Goal: Task Accomplishment & Management: Complete application form

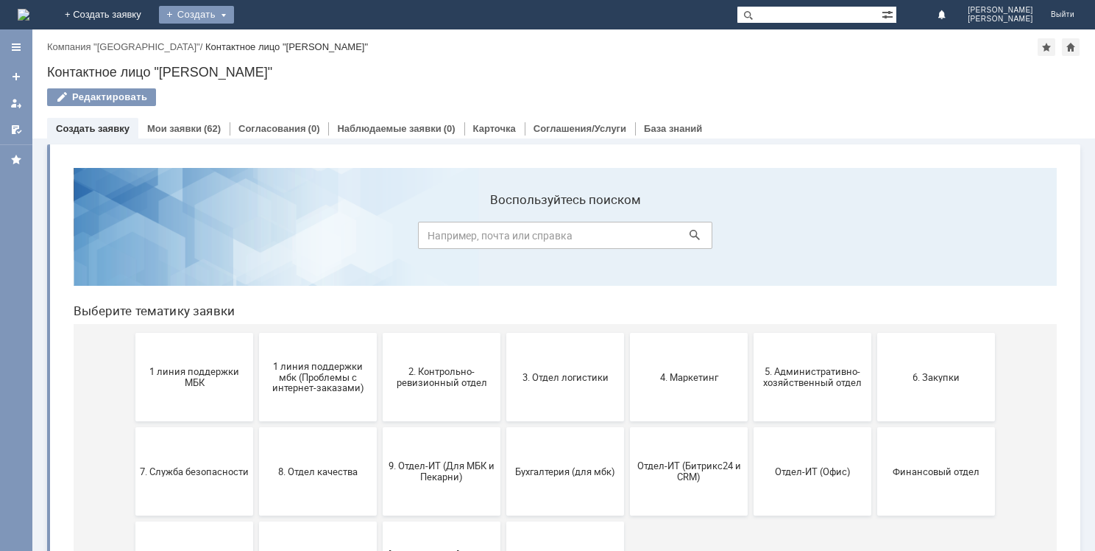
click at [234, 13] on div "Создать" at bounding box center [196, 15] width 75 height 18
click at [274, 38] on link "Заявка" at bounding box center [218, 44] width 112 height 18
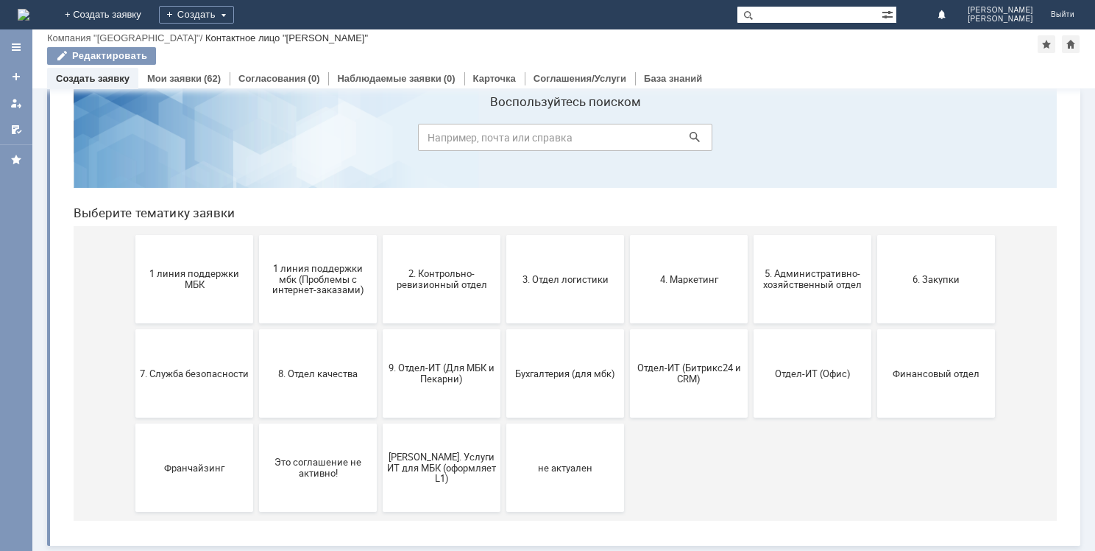
scroll to position [49, 0]
click at [434, 372] on span "9. Отдел-ИТ (Для МБК и Пекарни)" at bounding box center [441, 372] width 109 height 22
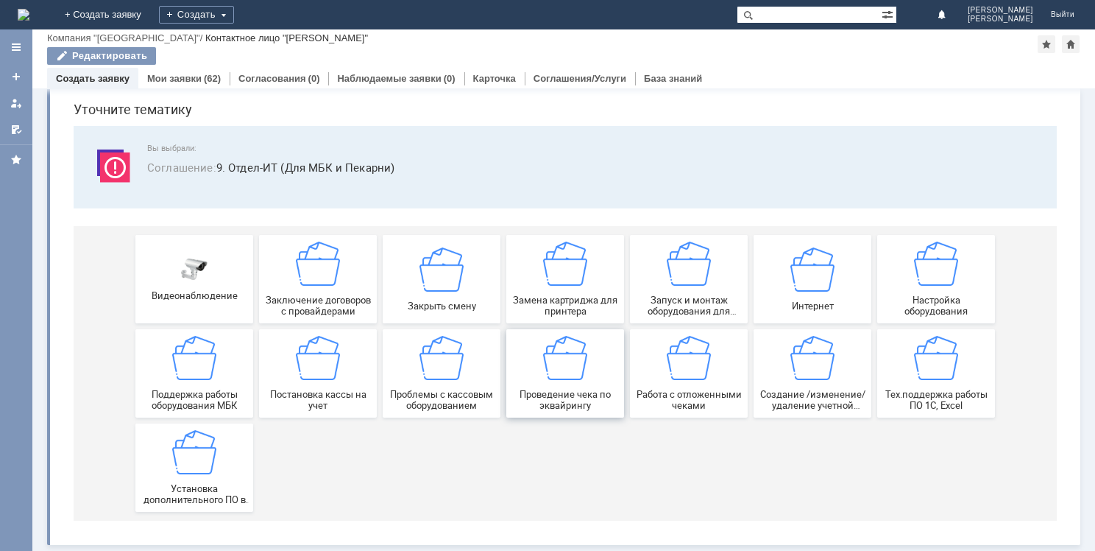
scroll to position [50, 0]
click at [818, 387] on div "Создание /изменение/удаление учетной записи пользователя МБК" at bounding box center [812, 373] width 109 height 75
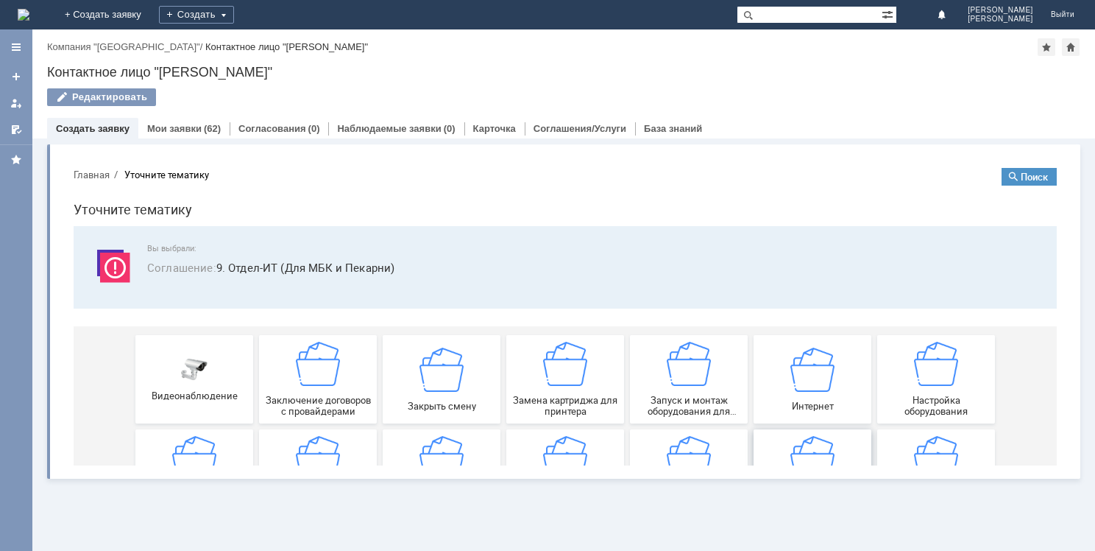
scroll to position [0, 0]
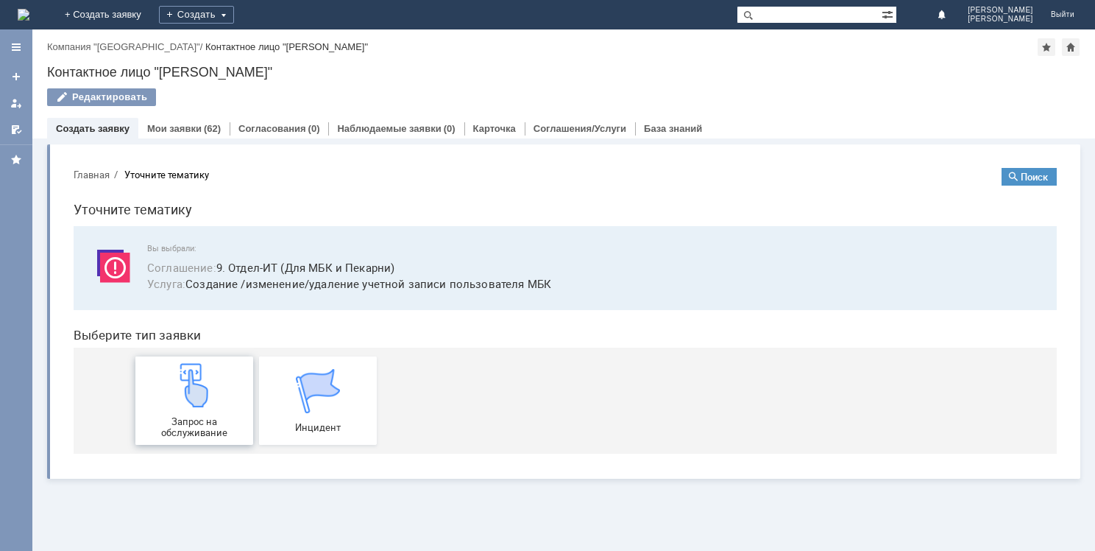
click at [194, 405] on img at bounding box center [194, 385] width 44 height 44
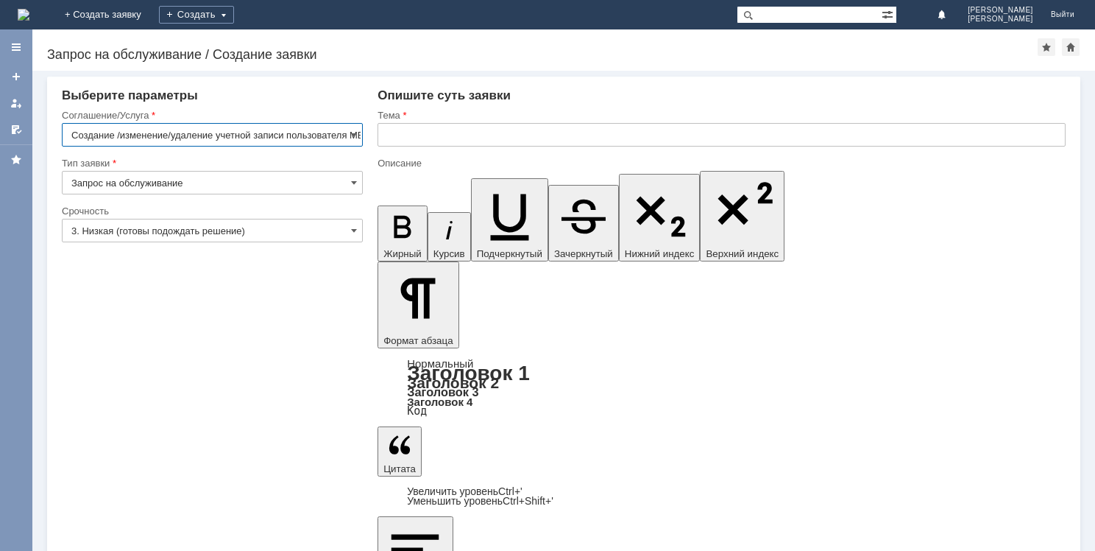
scroll to position [0, 15]
click at [352, 232] on span at bounding box center [354, 231] width 6 height 12
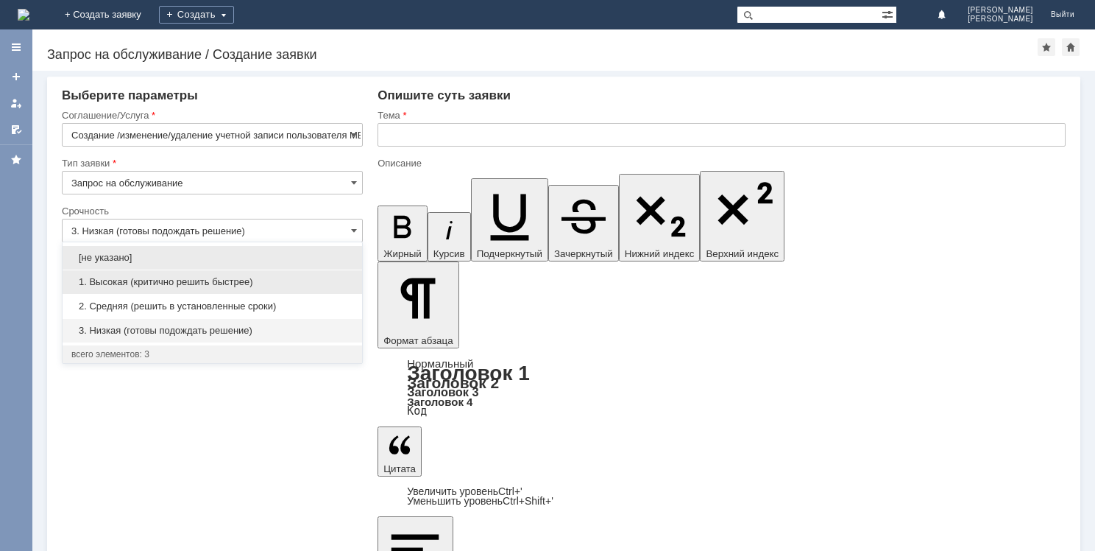
click at [228, 280] on span "1. Высокая (критично решить быстрее)" at bounding box center [212, 282] width 282 height 12
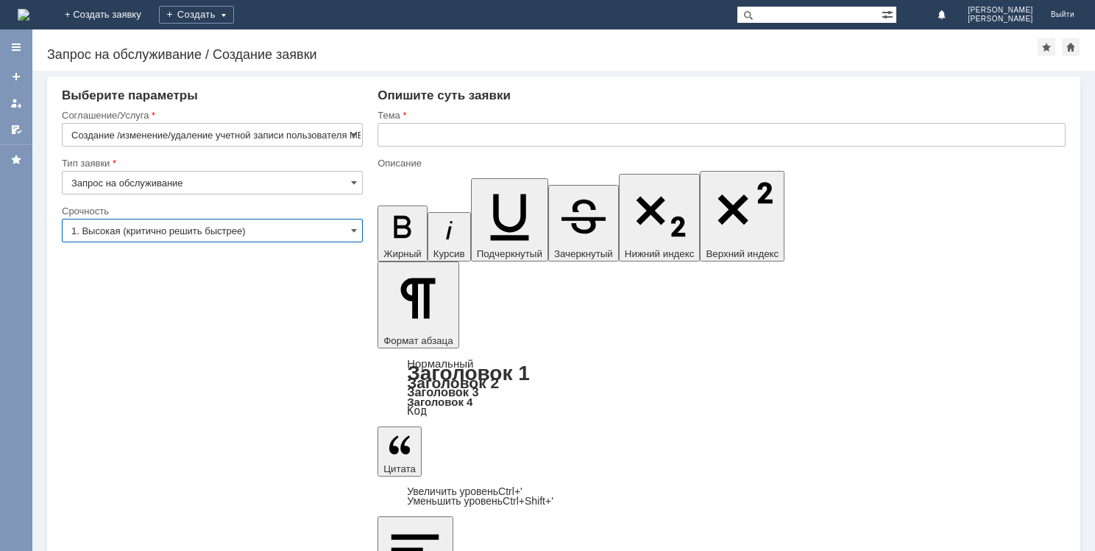
type input "1. Высокая (критично решить быстрее)"
click at [401, 138] on input "text" at bounding box center [722, 135] width 688 height 24
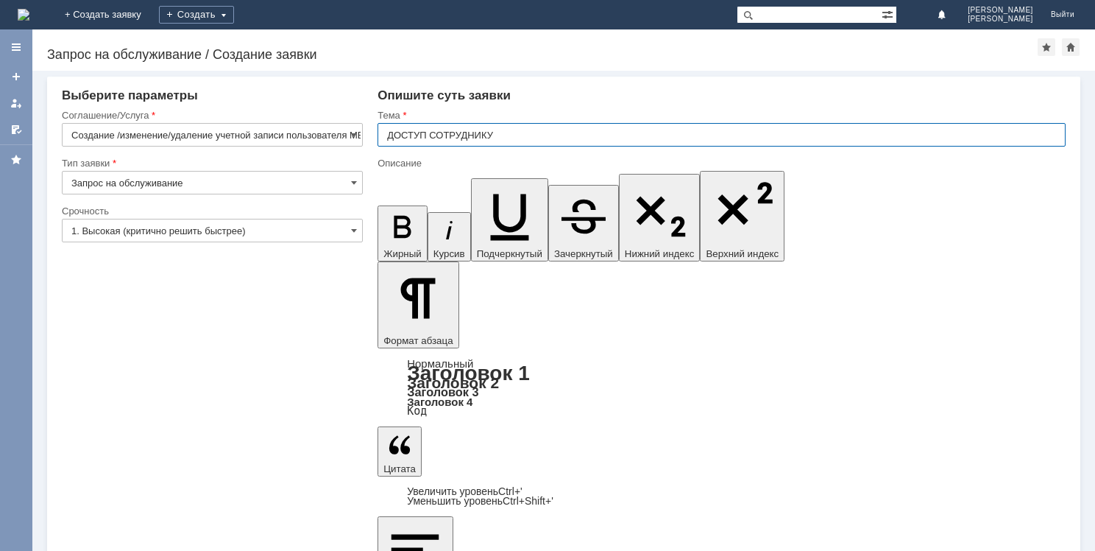
type input "ДОСТУП СОТРУДНИКУ"
